Goal: Task Accomplishment & Management: Use online tool/utility

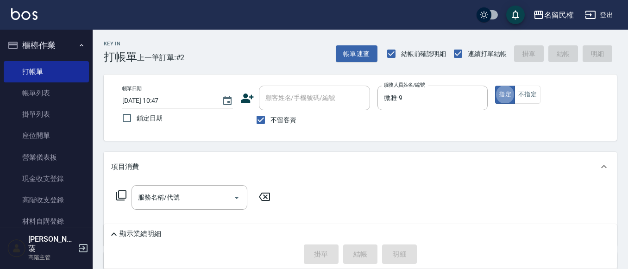
type button "true"
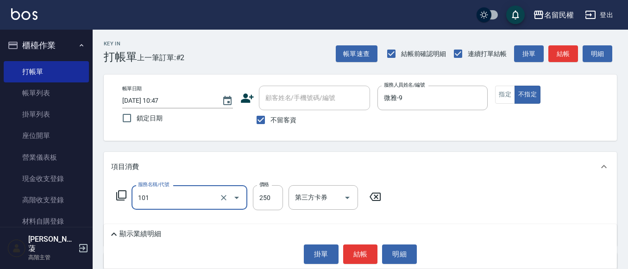
type input "不指定洗髮(101)"
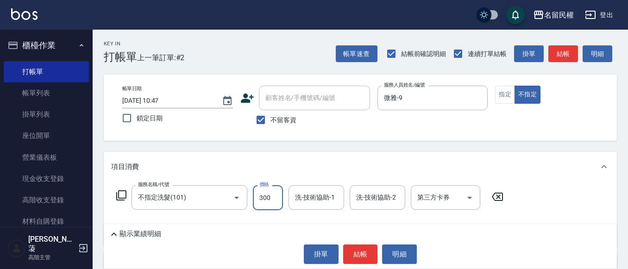
type input "300"
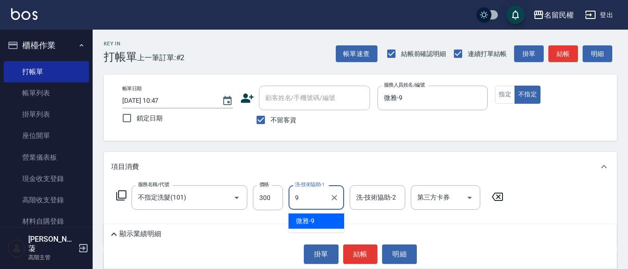
type input "微雅-9"
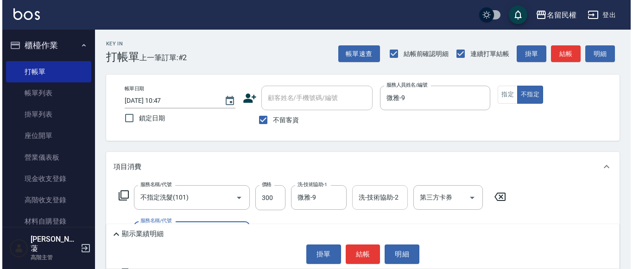
scroll to position [46, 0]
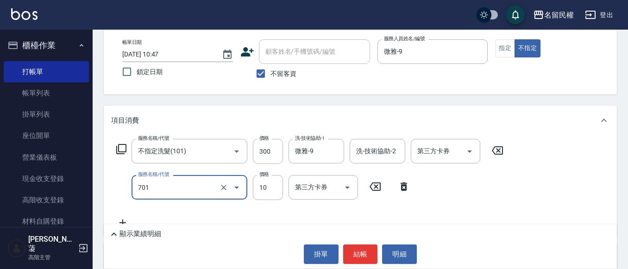
type input "[PERSON_NAME](701)"
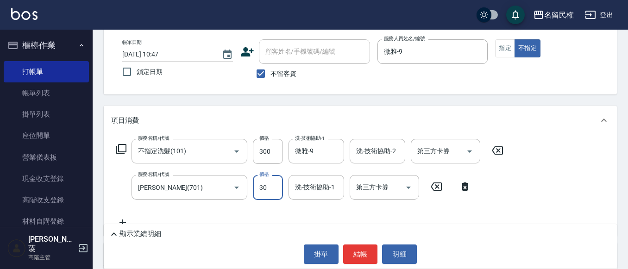
type input "30"
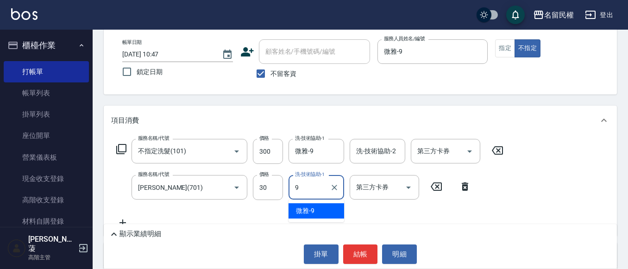
type input "微雅-9"
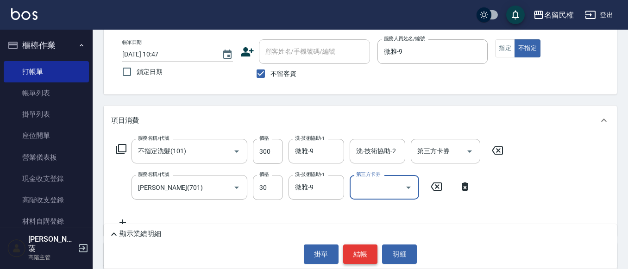
click at [363, 251] on button "結帳" at bounding box center [360, 254] width 35 height 19
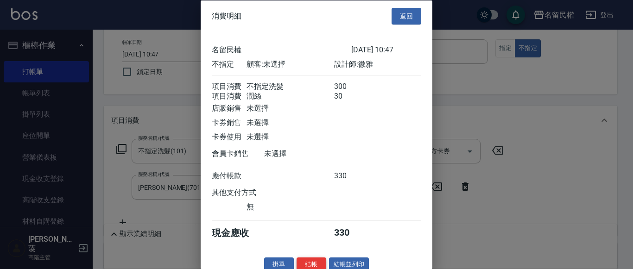
scroll to position [23, 0]
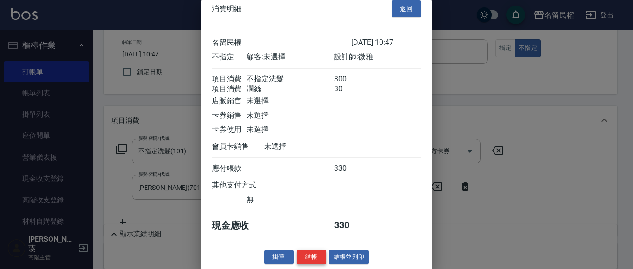
click at [316, 256] on button "結帳" at bounding box center [312, 258] width 30 height 14
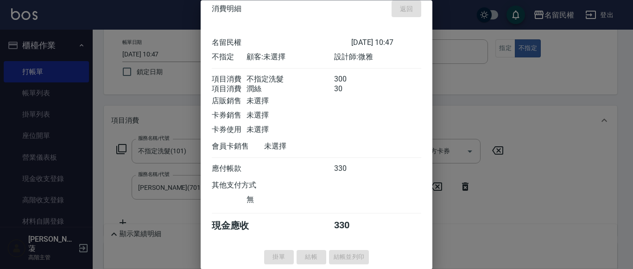
type input "[DATE] 11:33"
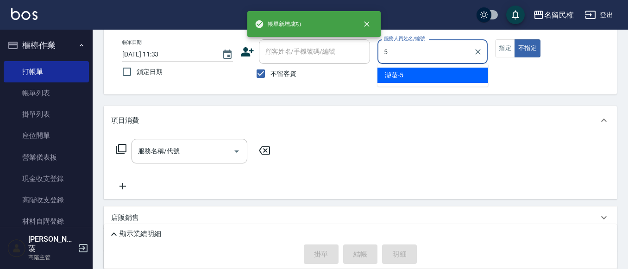
type input "瀞蓤-5"
type button "false"
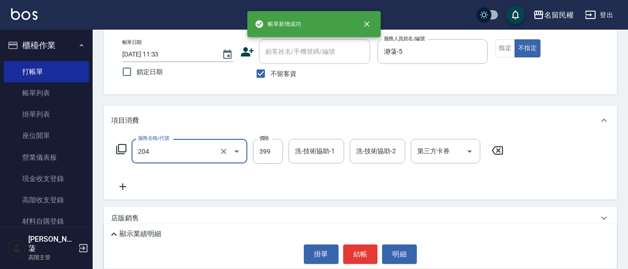
type input "不指定洗剪(204)"
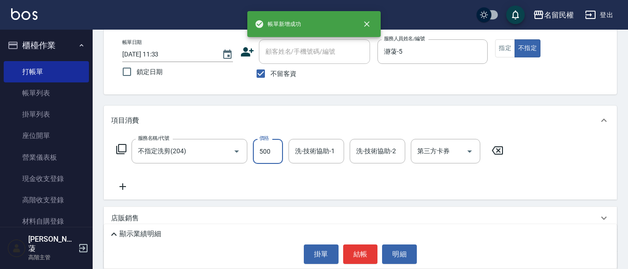
type input "500"
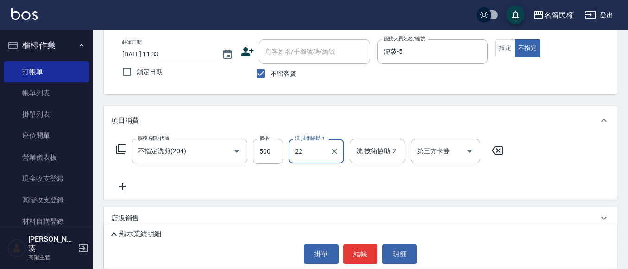
type input "妘庭-22"
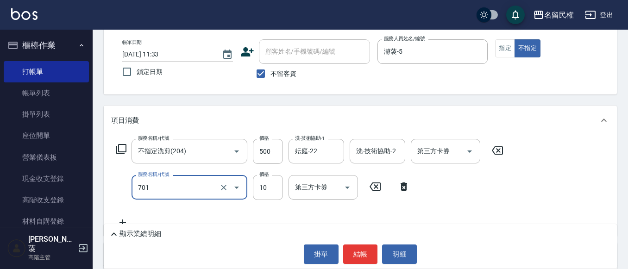
type input "[PERSON_NAME](701)"
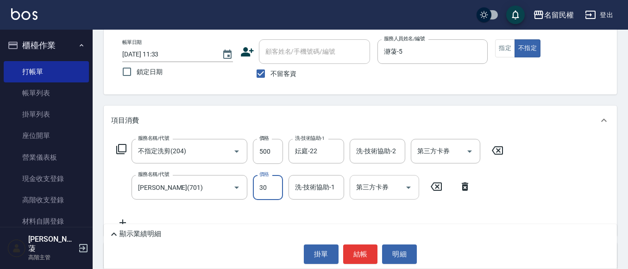
type input "30"
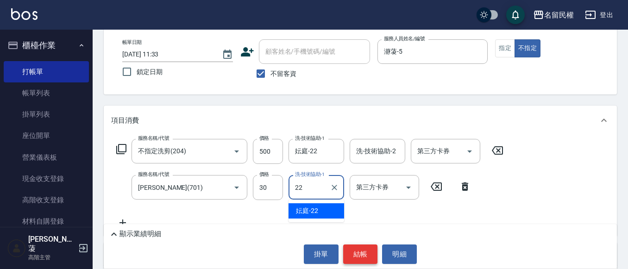
type input "妘庭-22"
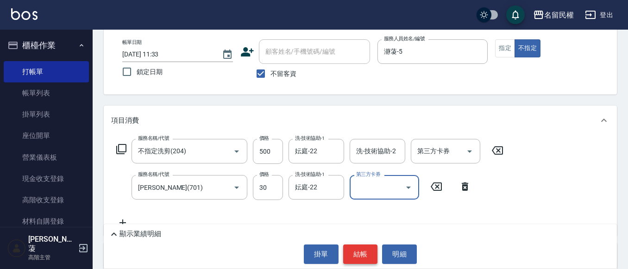
click at [368, 257] on button "結帳" at bounding box center [360, 254] width 35 height 19
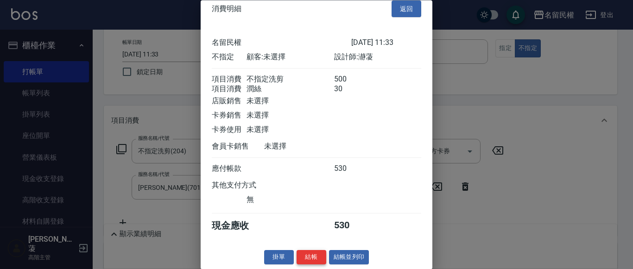
click at [315, 257] on button "結帳" at bounding box center [312, 258] width 30 height 14
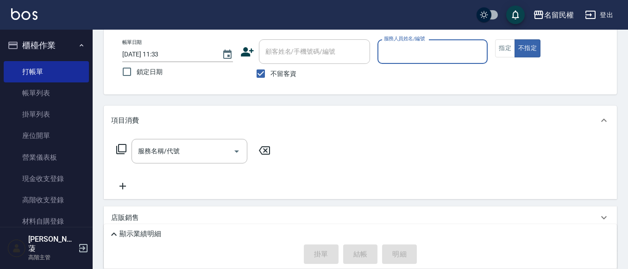
scroll to position [0, 0]
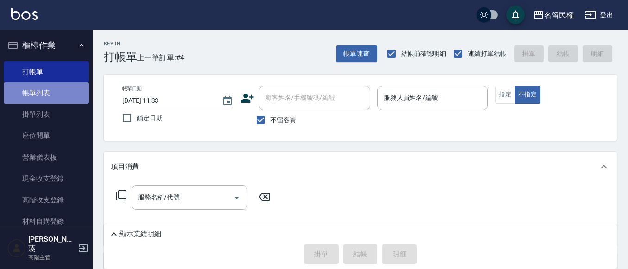
click at [51, 89] on link "帳單列表" at bounding box center [46, 92] width 85 height 21
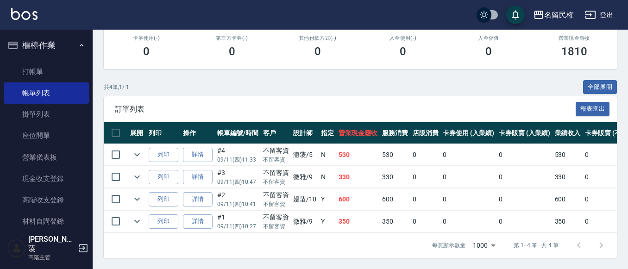
scroll to position [171, 0]
click at [69, 69] on link "打帳單" at bounding box center [46, 71] width 85 height 21
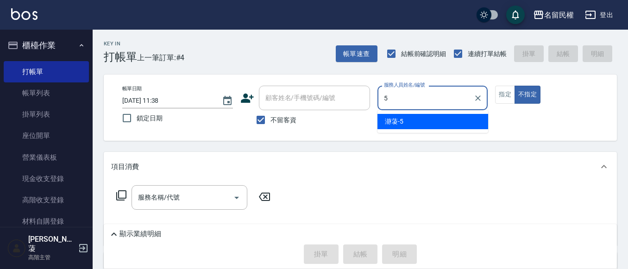
type input "瀞蓤-5"
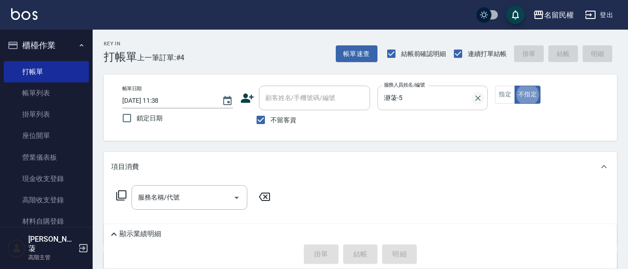
type button "false"
click at [511, 92] on button "指定" at bounding box center [505, 95] width 20 height 18
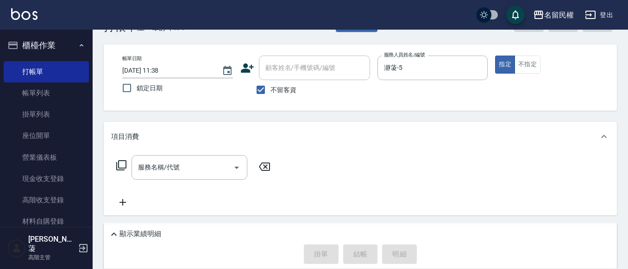
scroll to position [46, 0]
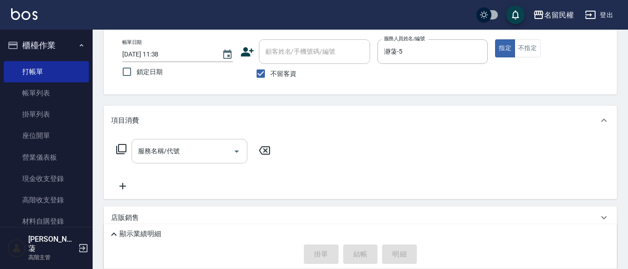
click at [197, 147] on input "服務名稱/代號" at bounding box center [183, 151] width 94 height 16
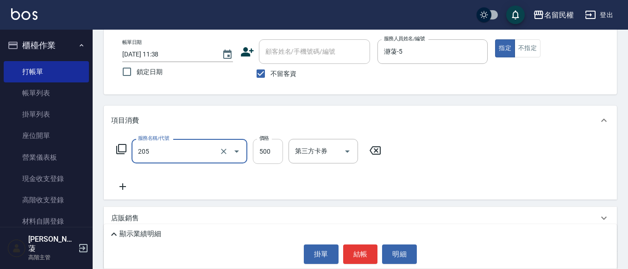
type input "指定洗剪(205)"
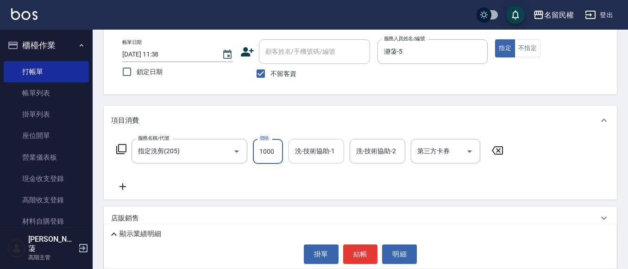
type input "1000"
click at [303, 152] on input "洗-技術協助-1" at bounding box center [316, 151] width 47 height 16
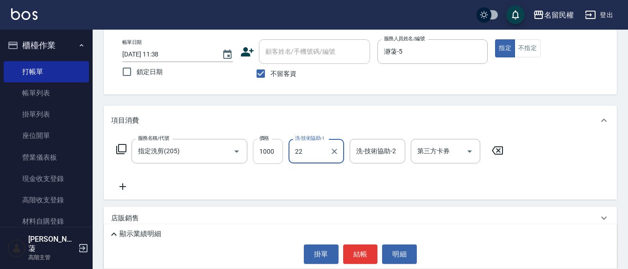
type input "妘庭-22"
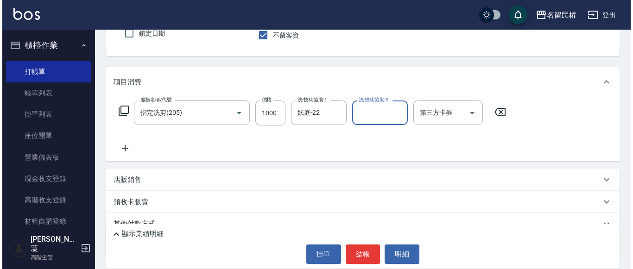
scroll to position [124, 0]
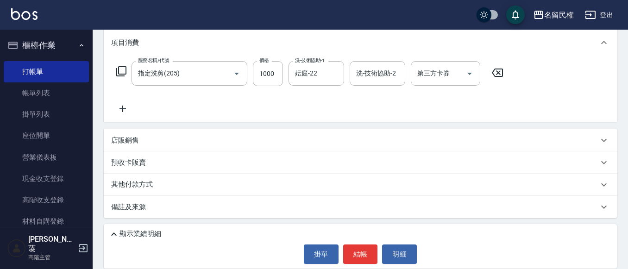
click at [128, 109] on icon at bounding box center [122, 108] width 23 height 11
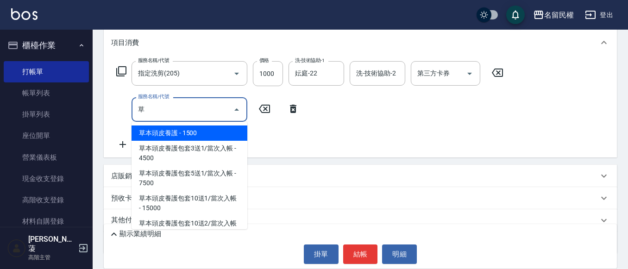
click at [202, 133] on span "草本頭皮養護 - 1500" at bounding box center [190, 133] width 116 height 15
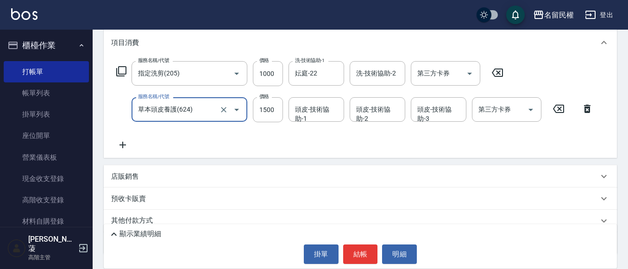
type input "草本頭皮養護(624)"
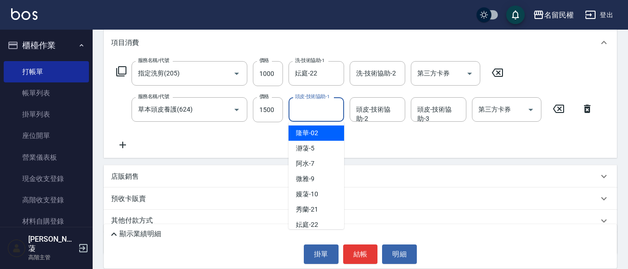
click at [315, 107] on input "頭皮-技術協助-1" at bounding box center [316, 109] width 47 height 16
type input "妘庭-22"
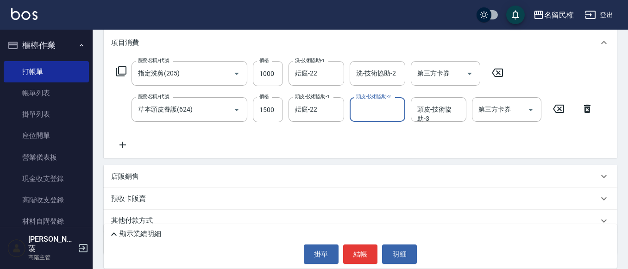
click at [128, 144] on icon at bounding box center [122, 144] width 23 height 11
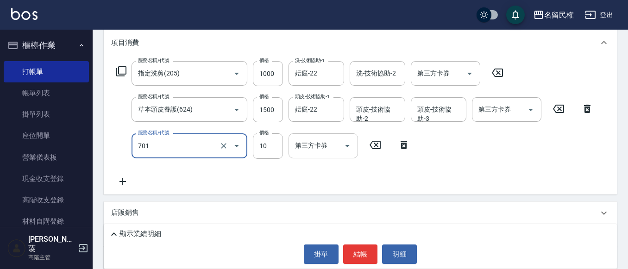
type input "[PERSON_NAME](701)"
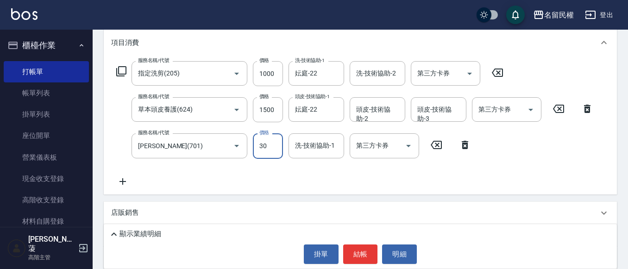
type input "30"
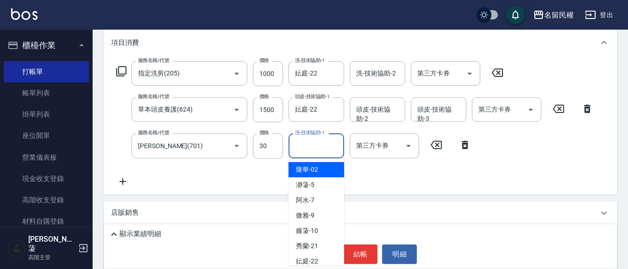
click at [319, 149] on input "洗-技術協助-1" at bounding box center [316, 146] width 47 height 16
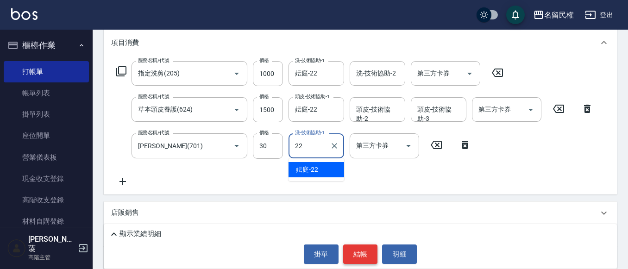
type input "妘庭-22"
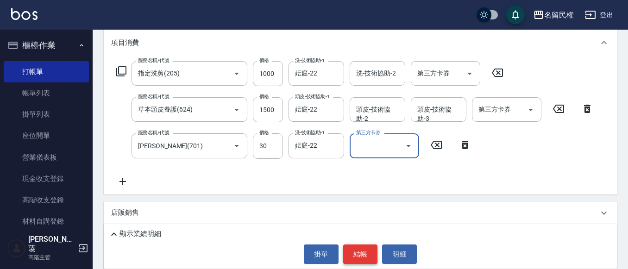
click at [361, 258] on button "結帳" at bounding box center [360, 254] width 35 height 19
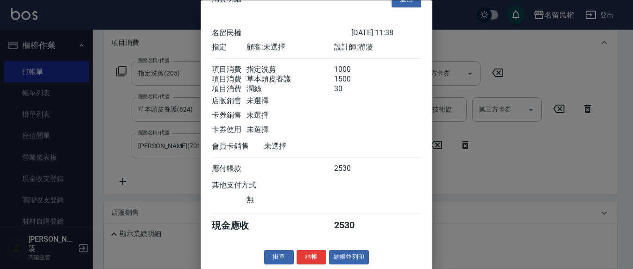
scroll to position [34, 0]
click at [317, 252] on button "結帳" at bounding box center [312, 258] width 30 height 14
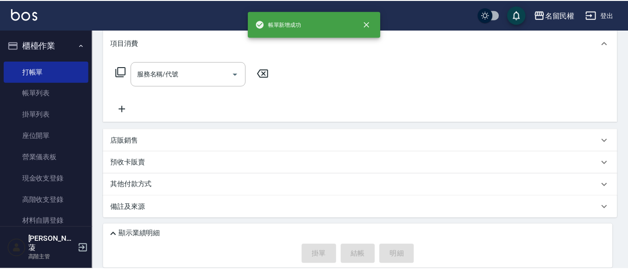
scroll to position [0, 0]
